Goal: Task Accomplishment & Management: Manage account settings

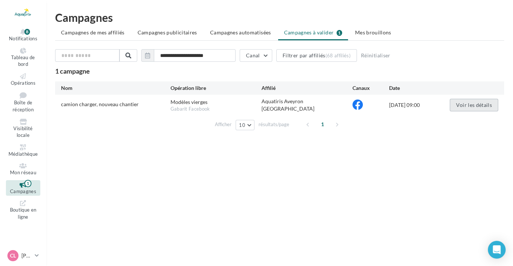
click at [455, 100] on button "Voir les détails" at bounding box center [474, 105] width 48 height 13
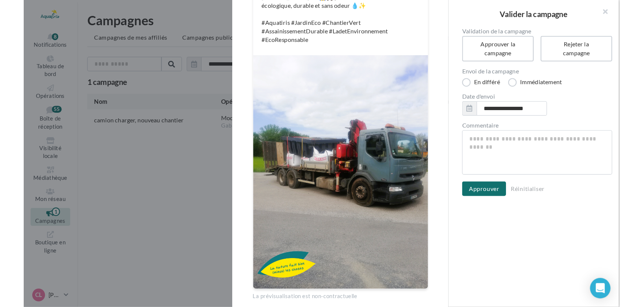
scroll to position [187, 0]
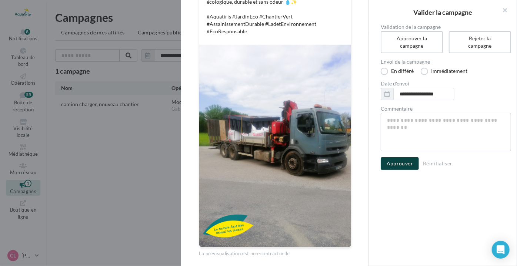
click at [404, 167] on button "Approuver" at bounding box center [400, 163] width 38 height 13
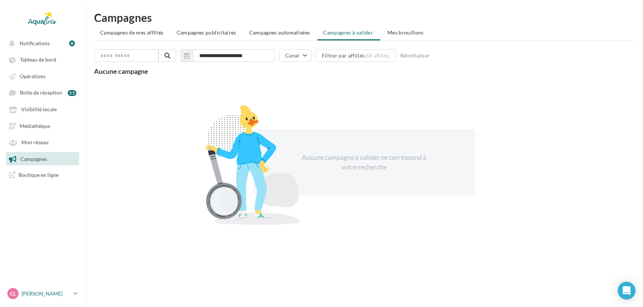
click at [33, 289] on p "[PERSON_NAME]" at bounding box center [45, 292] width 49 height 7
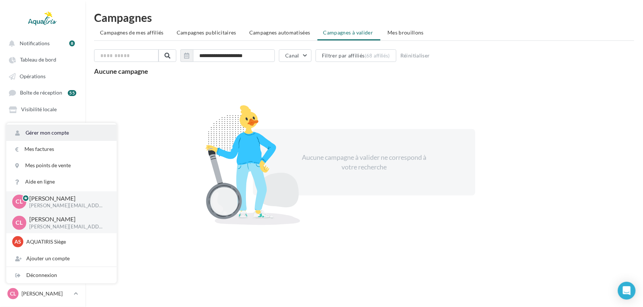
click at [67, 134] on link "Gérer mon compte" at bounding box center [61, 132] width 110 height 16
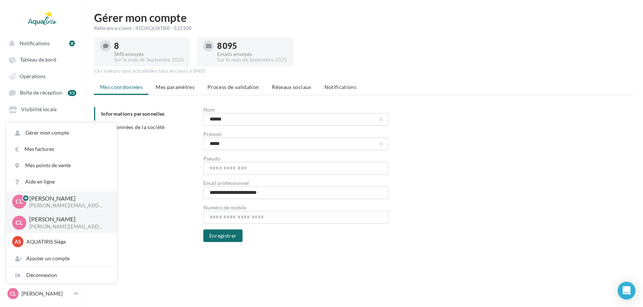
click at [296, 85] on span "Réseaux sociaux" at bounding box center [291, 87] width 39 height 6
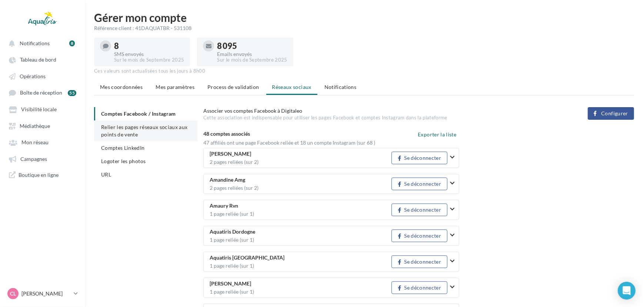
click at [142, 140] on li "Relier les pages réseaux sociaux aux points de vente" at bounding box center [145, 130] width 103 height 21
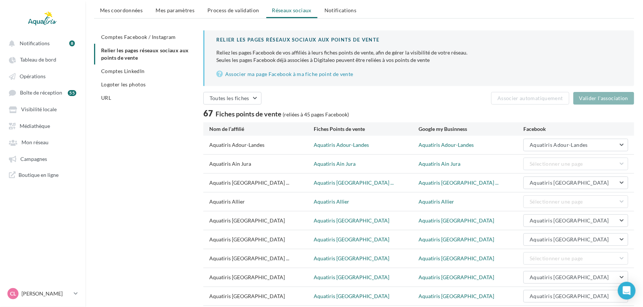
scroll to position [143, 0]
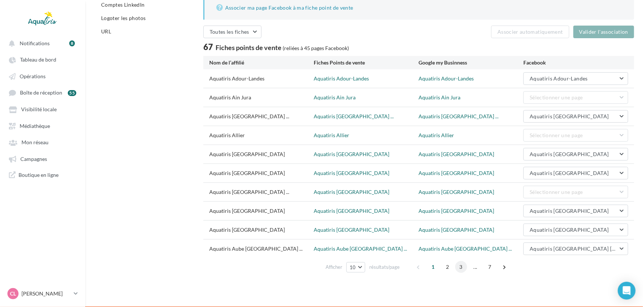
click at [458, 267] on span "3" at bounding box center [461, 267] width 12 height 12
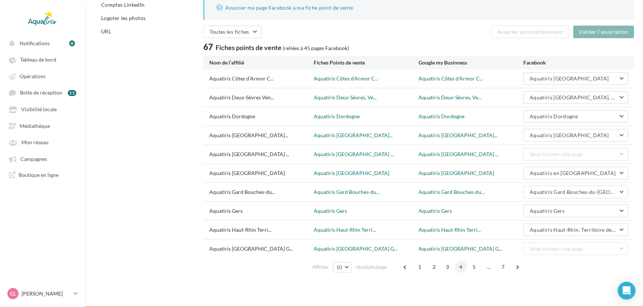
click at [458, 265] on span "4" at bounding box center [461, 267] width 12 height 12
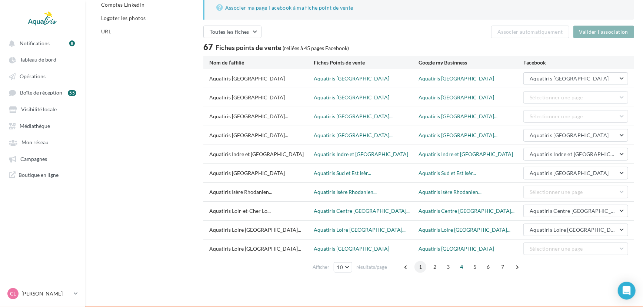
click at [419, 267] on span "1" at bounding box center [420, 267] width 12 height 12
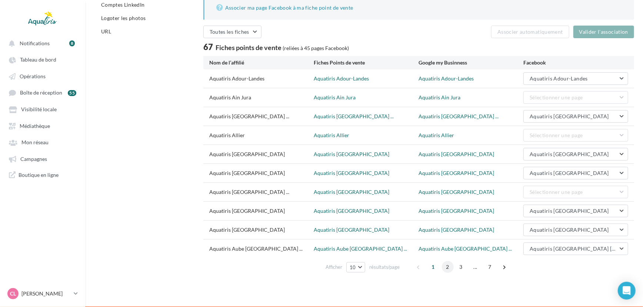
click at [445, 266] on span "2" at bounding box center [448, 267] width 12 height 12
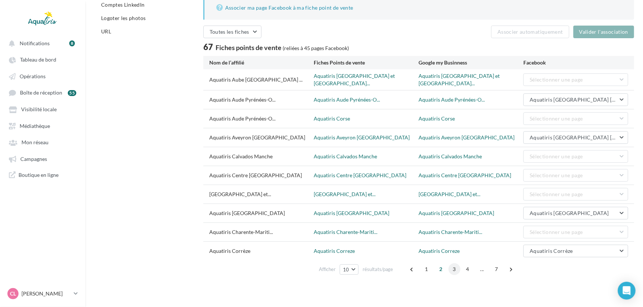
click at [452, 266] on span "3" at bounding box center [454, 269] width 12 height 12
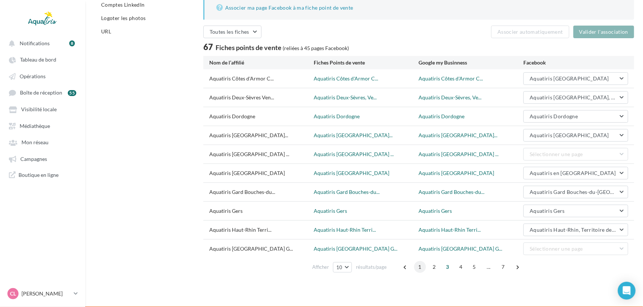
click at [415, 262] on span "1" at bounding box center [420, 267] width 12 height 12
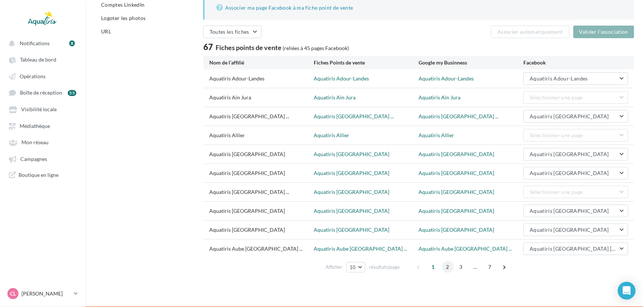
click at [444, 269] on span "2" at bounding box center [448, 267] width 12 height 12
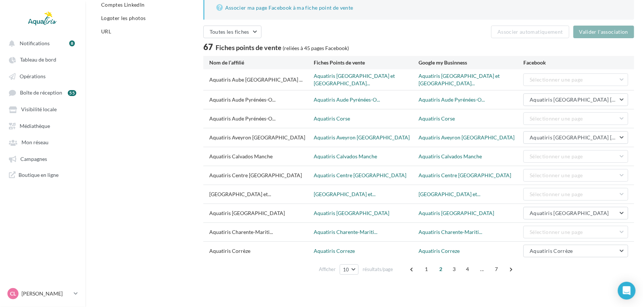
click at [130, 168] on div "Comptes Facebook / Instagram Relier les pages réseaux sociaux aux points de ven…" at bounding box center [367, 121] width 546 height 314
